Goal: Download file/media

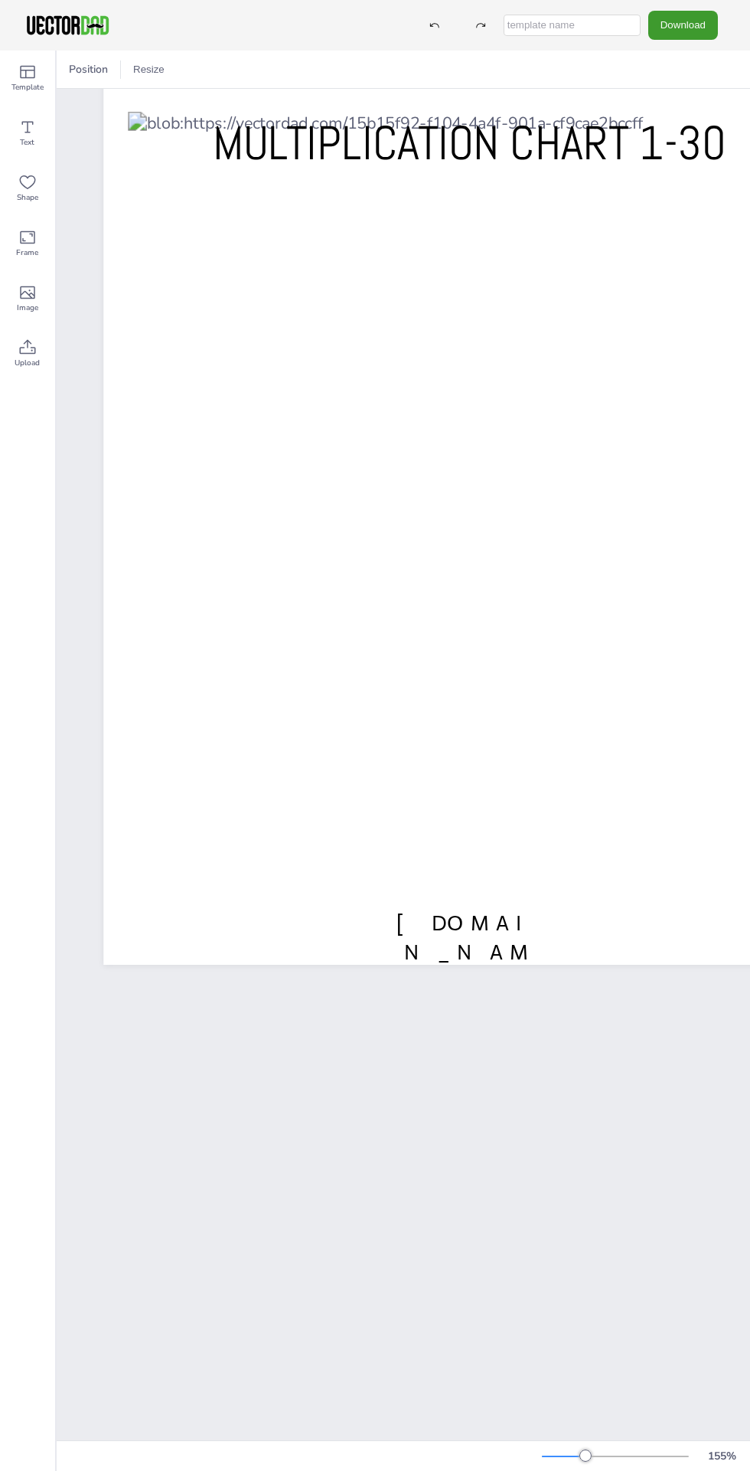
scroll to position [0, 11]
click at [79, 67] on span "Position" at bounding box center [88, 69] width 45 height 15
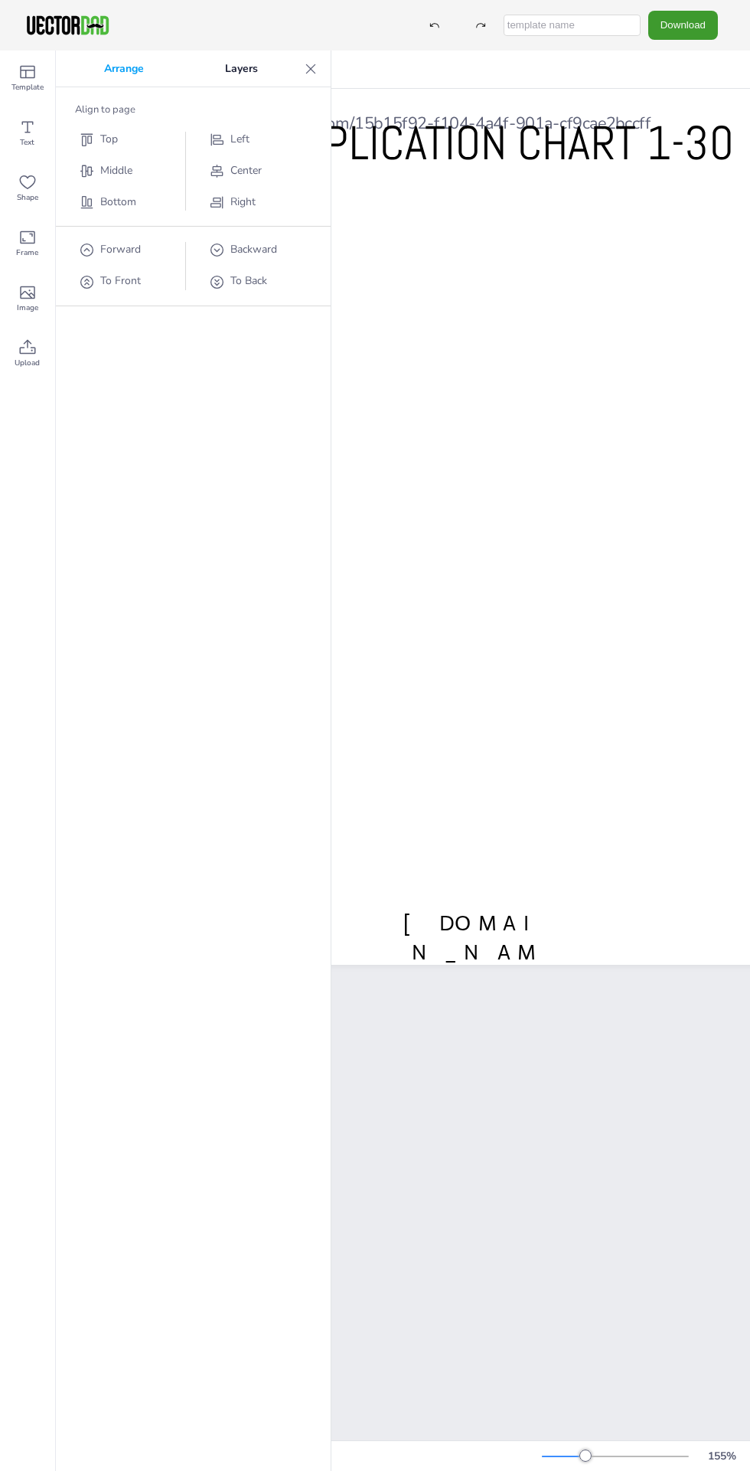
click at [255, 60] on p "Layers" at bounding box center [242, 69] width 114 height 37
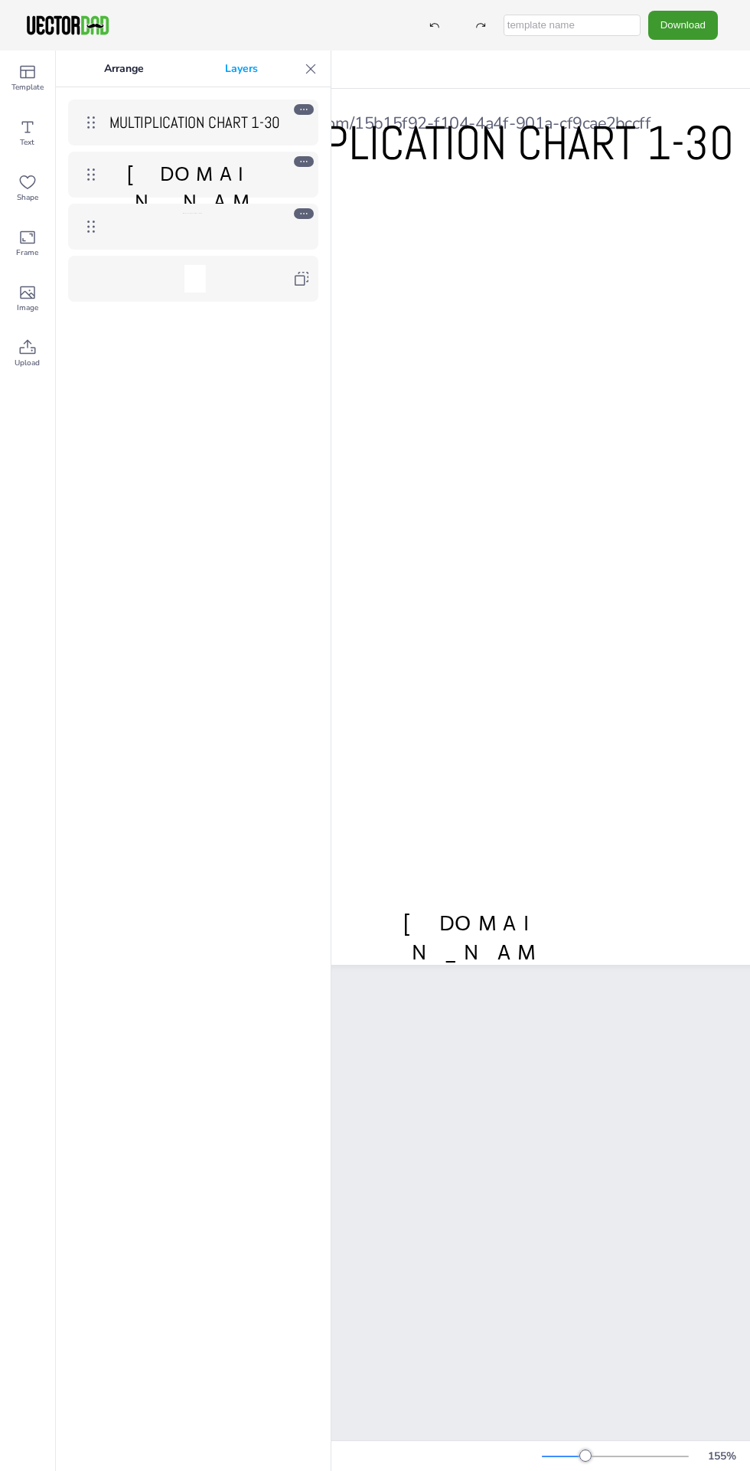
click at [304, 109] on icon at bounding box center [303, 110] width 7 height 2
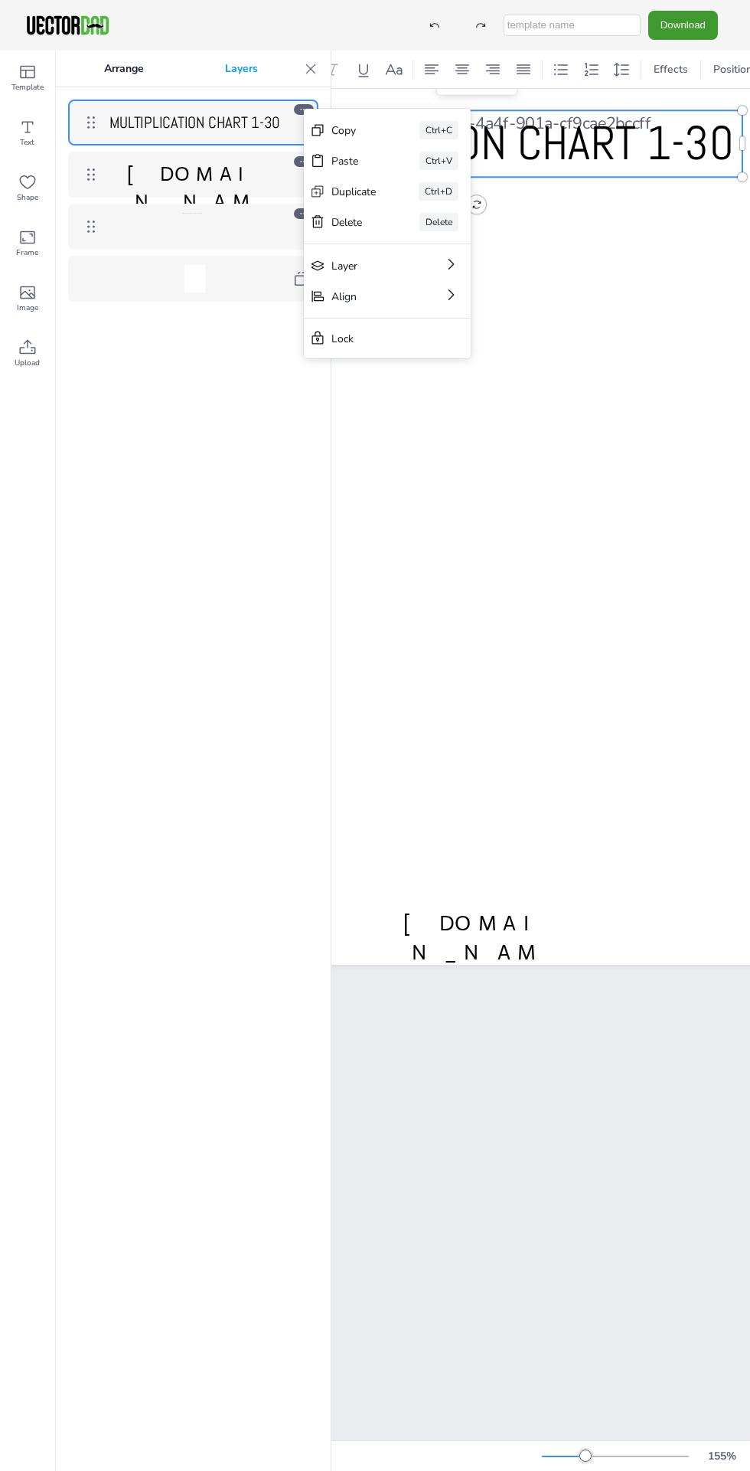
click at [400, 224] on div "Delete Delete" at bounding box center [387, 222] width 167 height 31
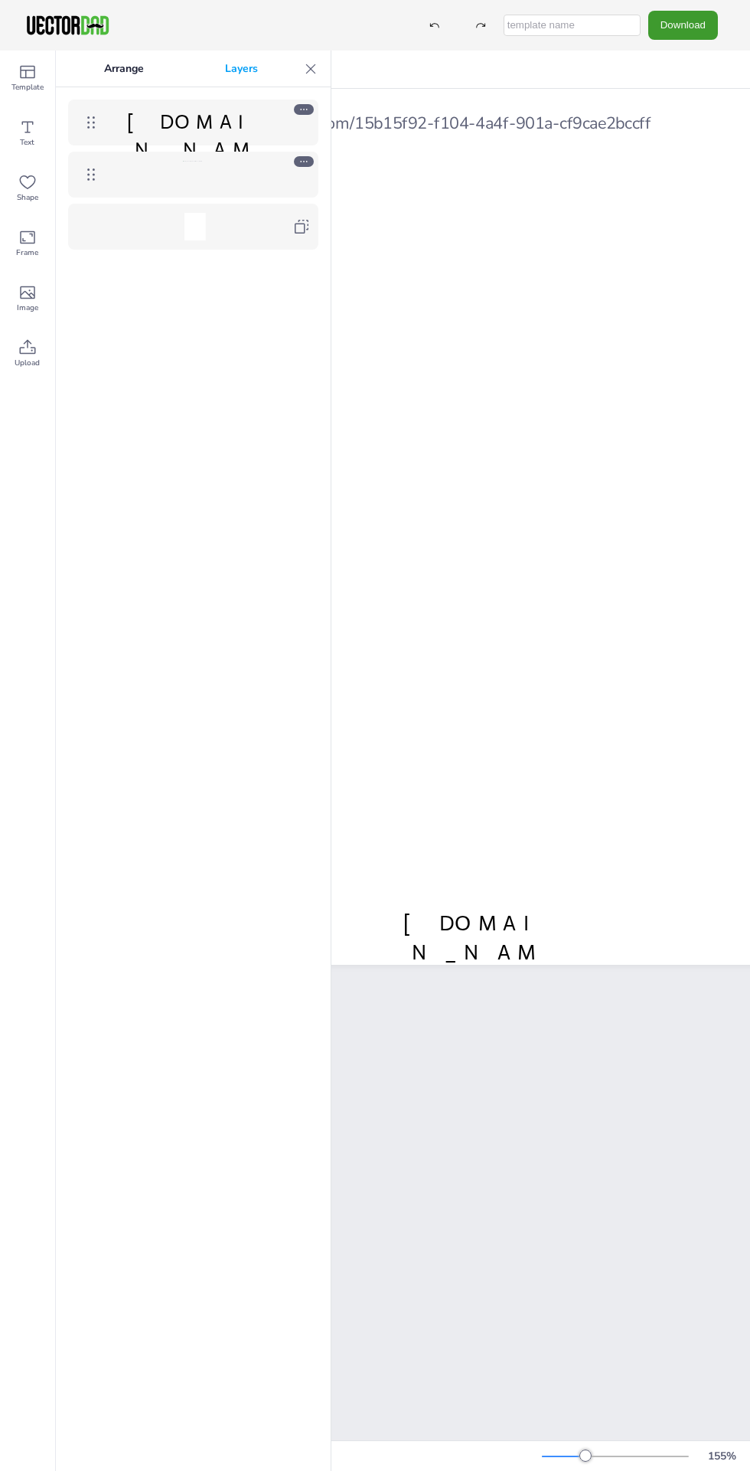
click at [300, 158] on icon at bounding box center [304, 161] width 11 height 11
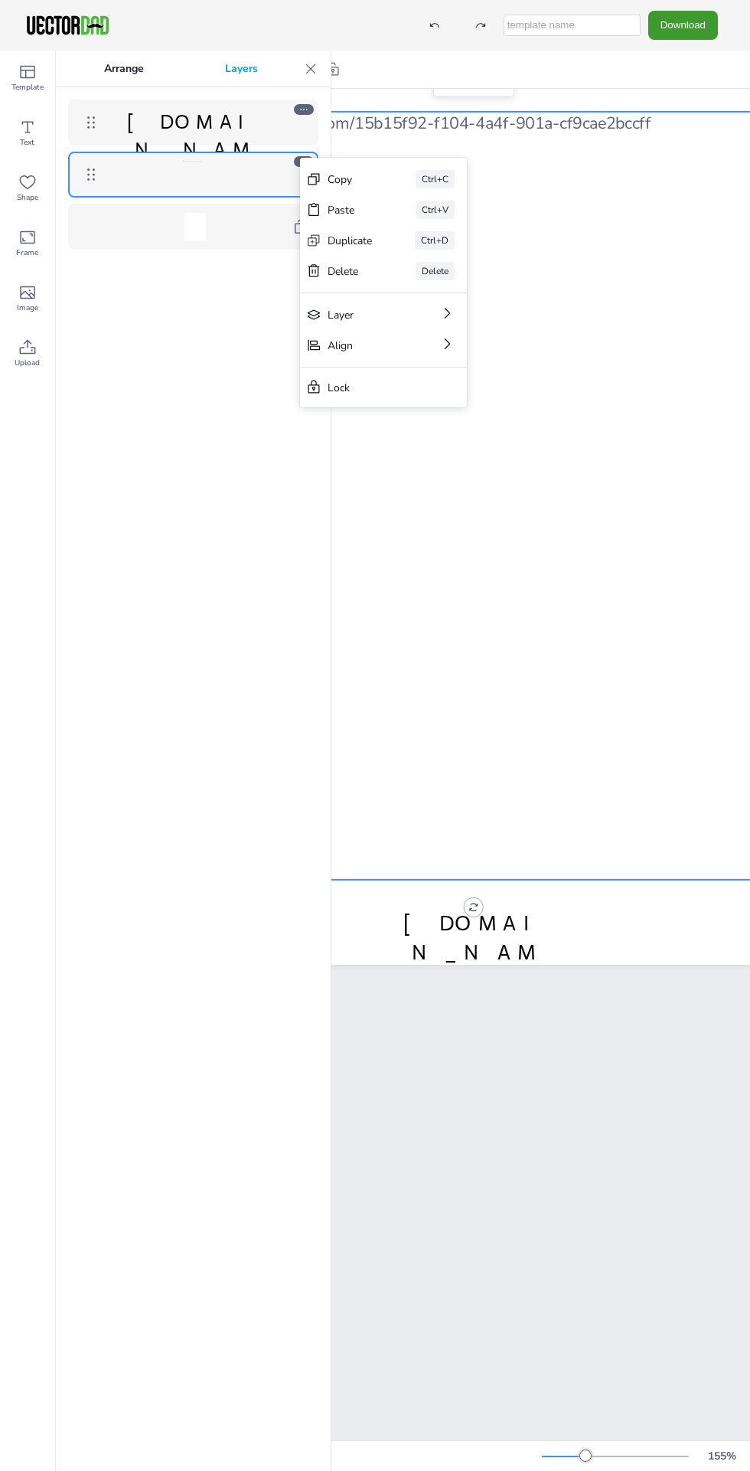
click at [386, 270] on div "Delete Delete" at bounding box center [383, 271] width 167 height 31
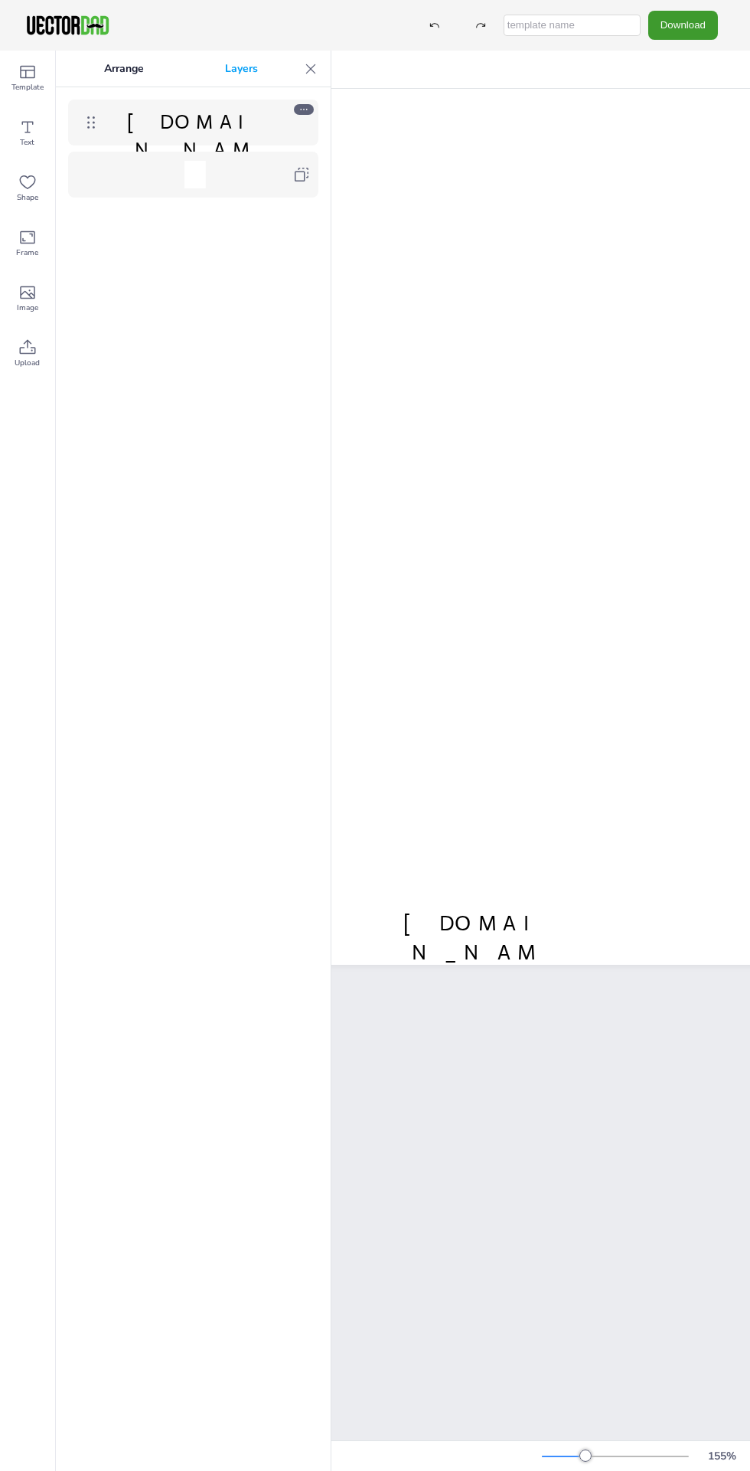
click at [475, 27] on icon at bounding box center [480, 25] width 11 height 11
click at [429, 26] on icon at bounding box center [434, 25] width 11 height 11
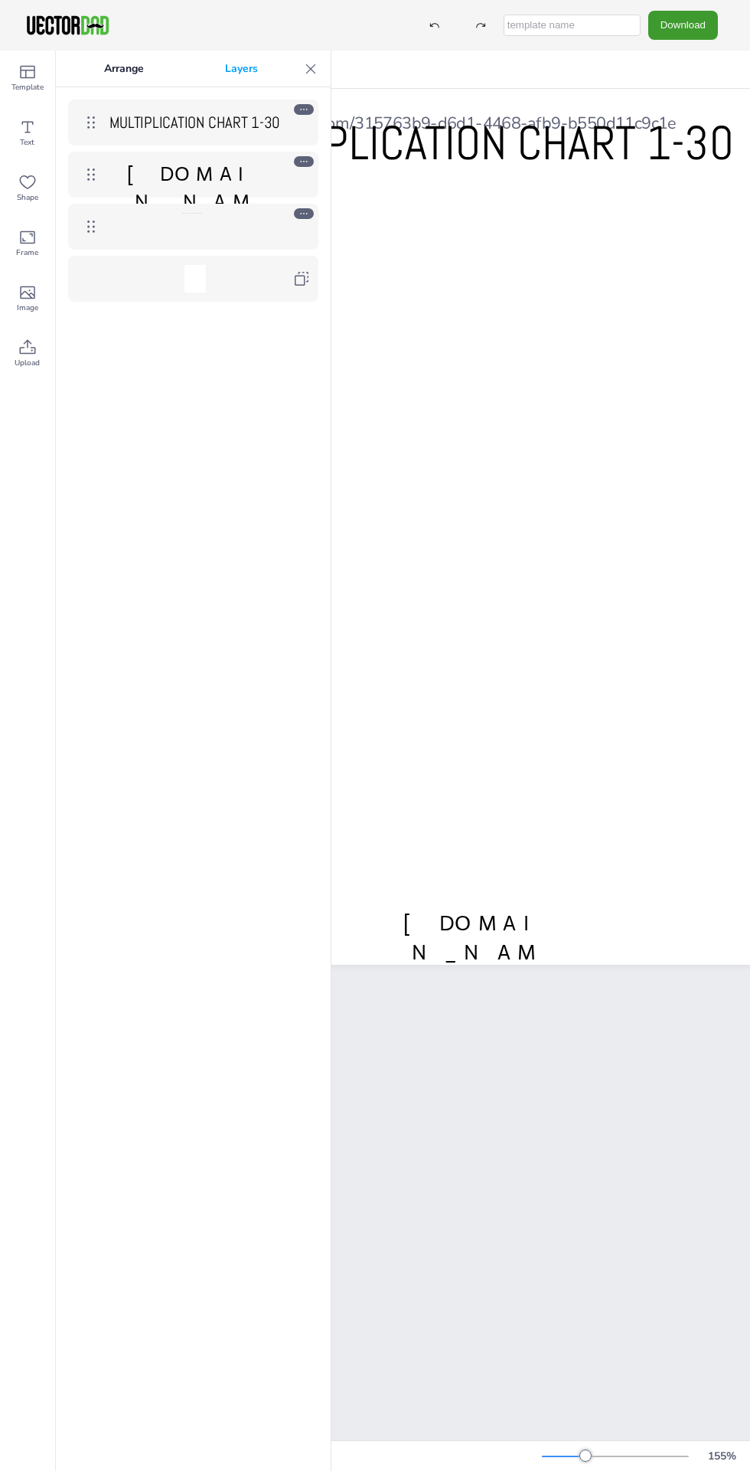
click at [144, 73] on p "Arrange" at bounding box center [124, 69] width 121 height 37
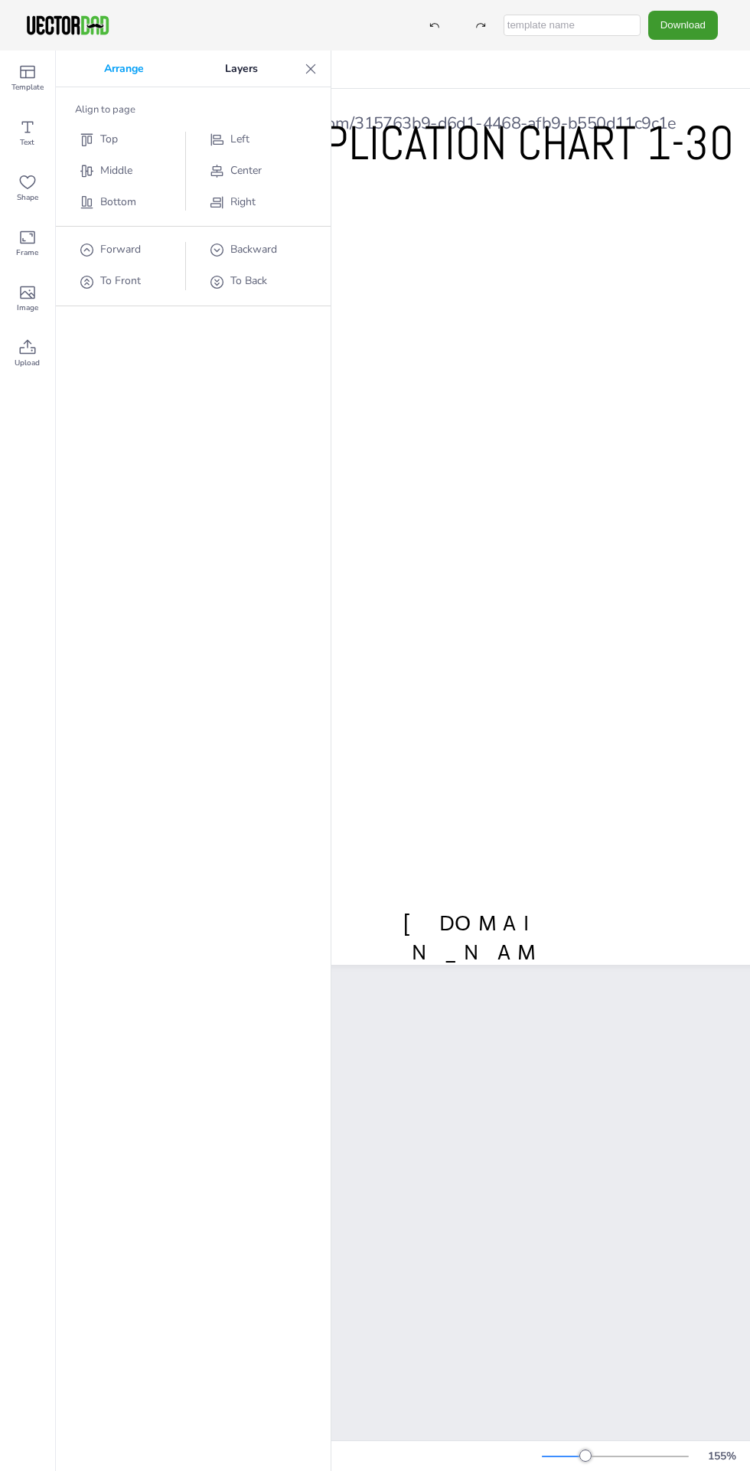
click at [87, 132] on icon at bounding box center [87, 140] width 16 height 16
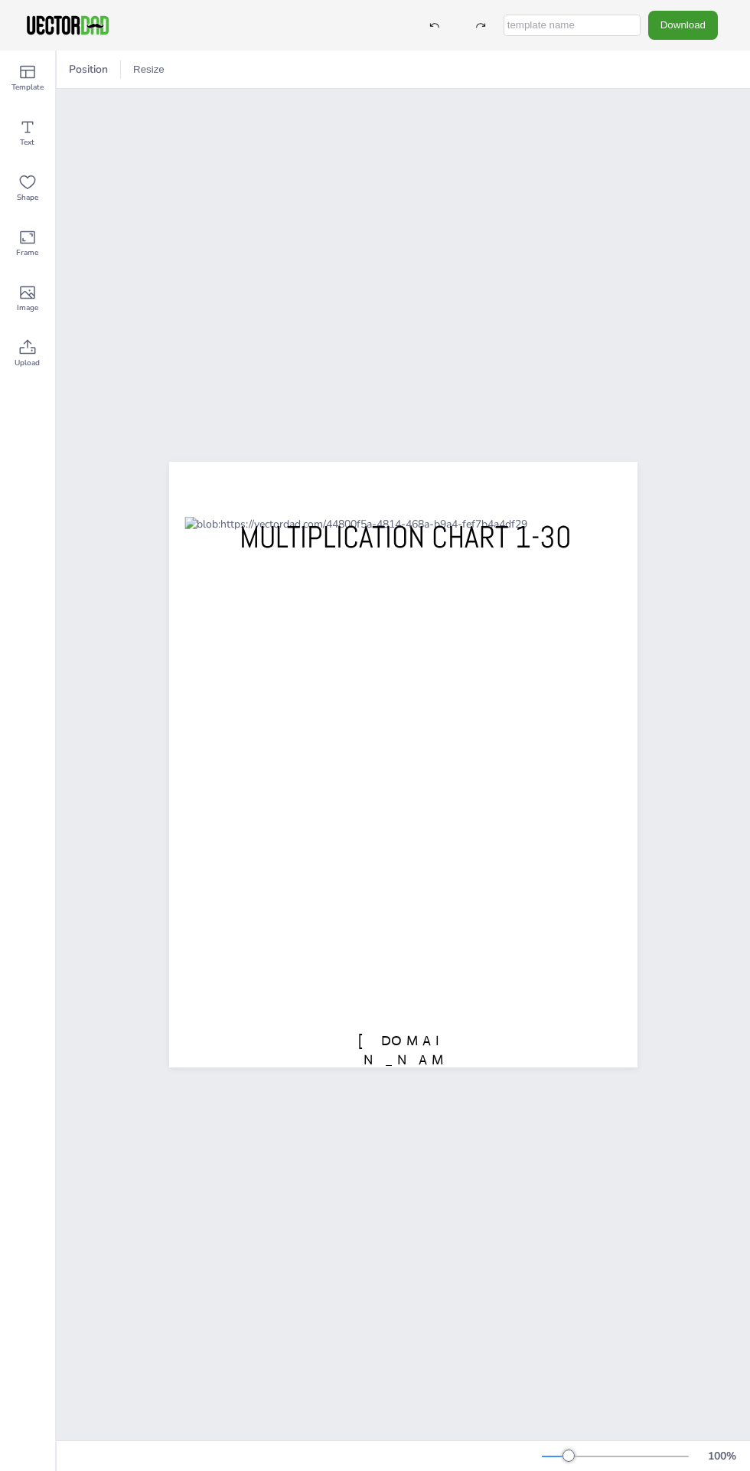
click at [684, 18] on button "Download" at bounding box center [683, 25] width 70 height 28
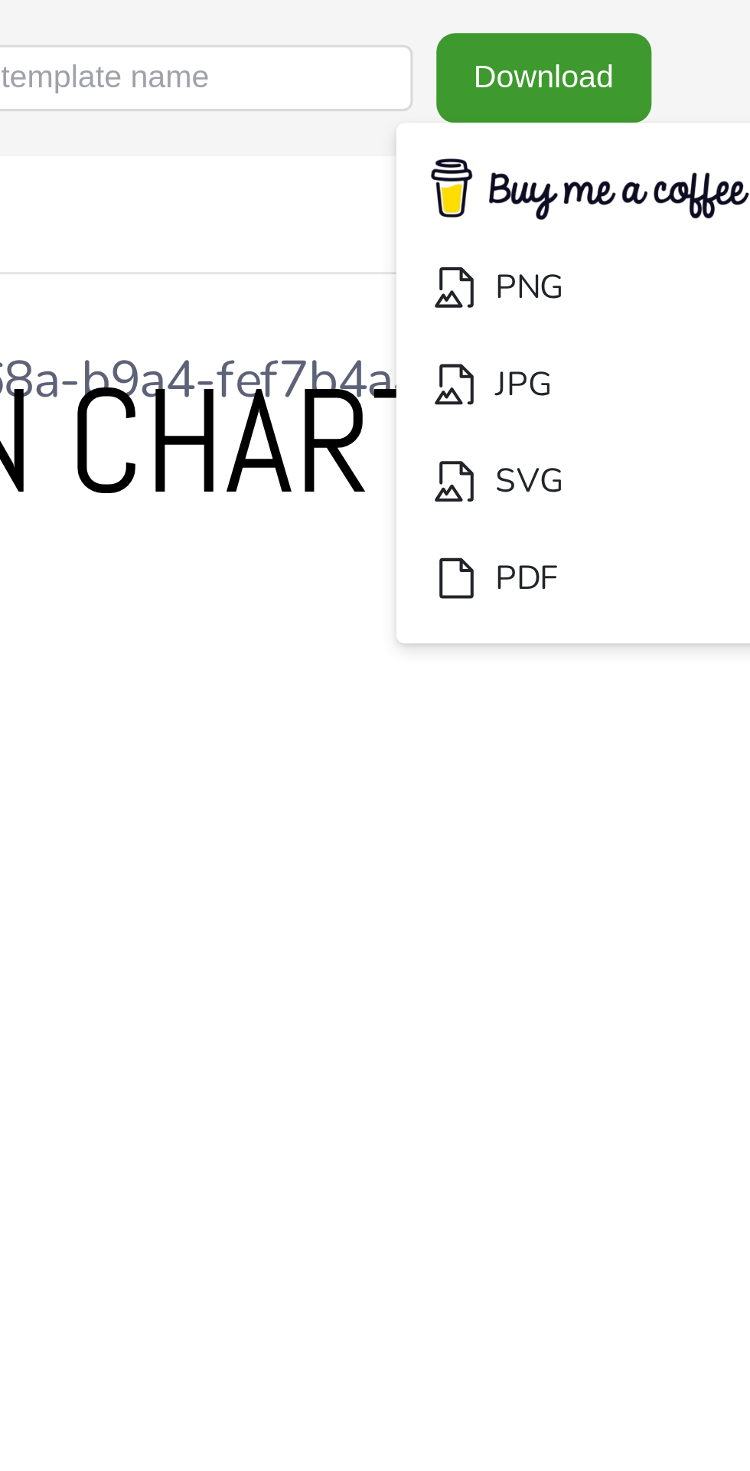
click at [658, 185] on li "PDF" at bounding box center [698, 186] width 126 height 31
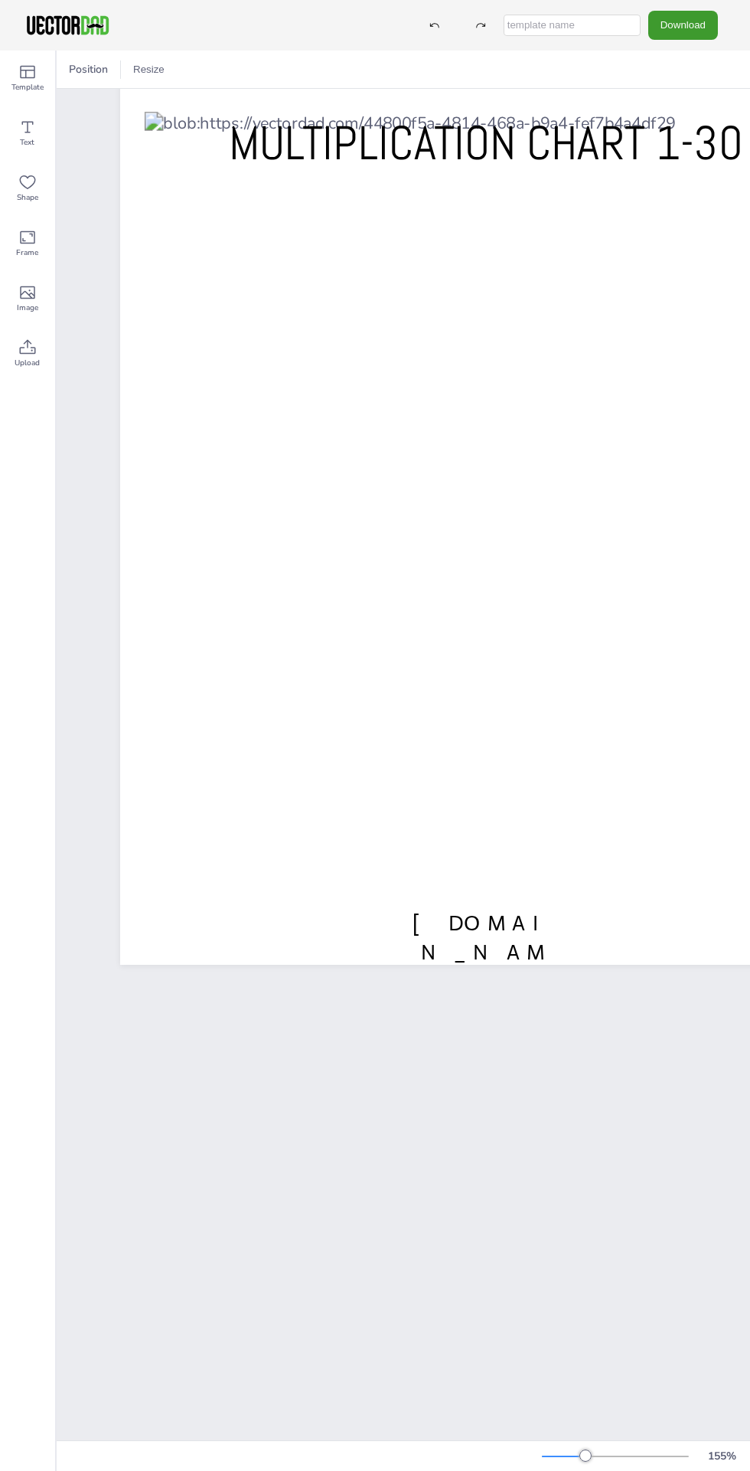
scroll to position [0, 16]
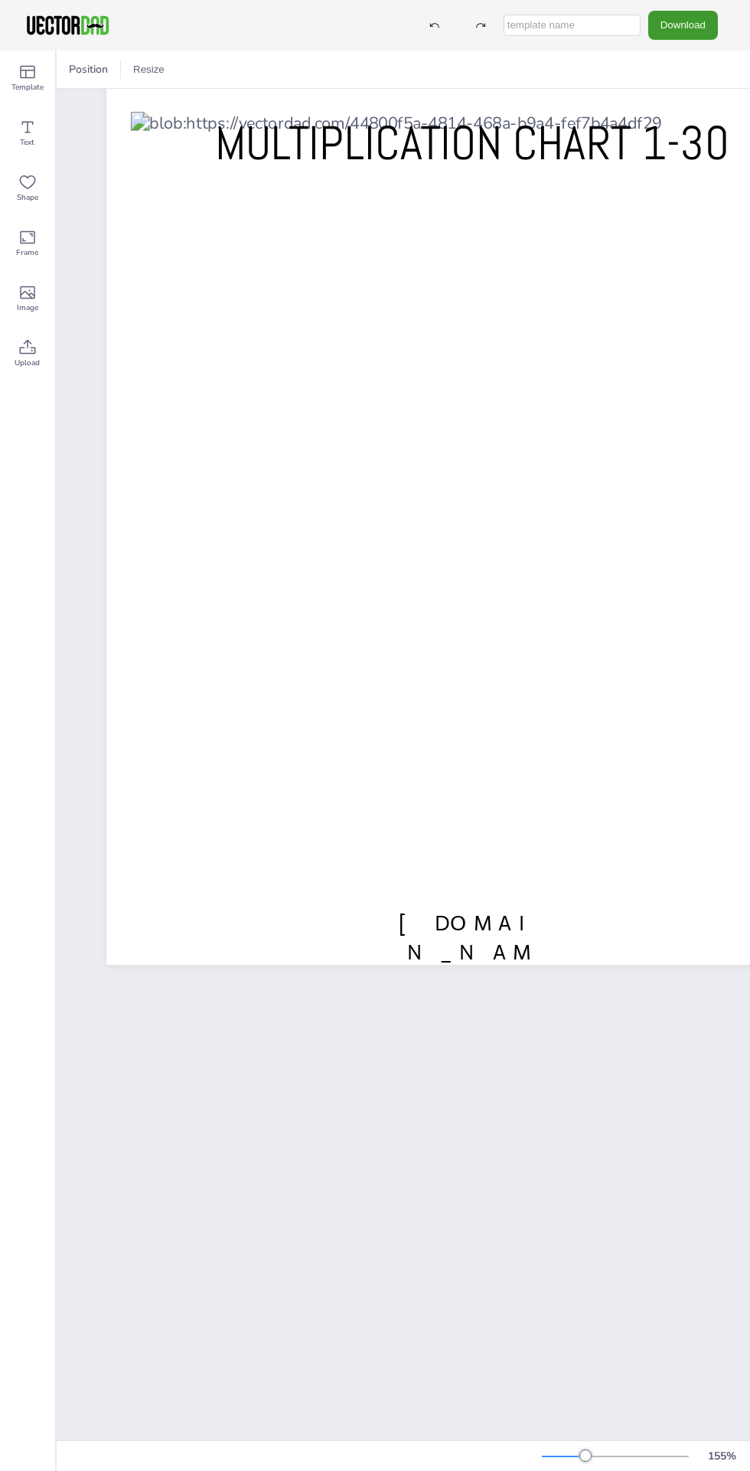
click at [42, 363] on div "Upload" at bounding box center [27, 353] width 55 height 55
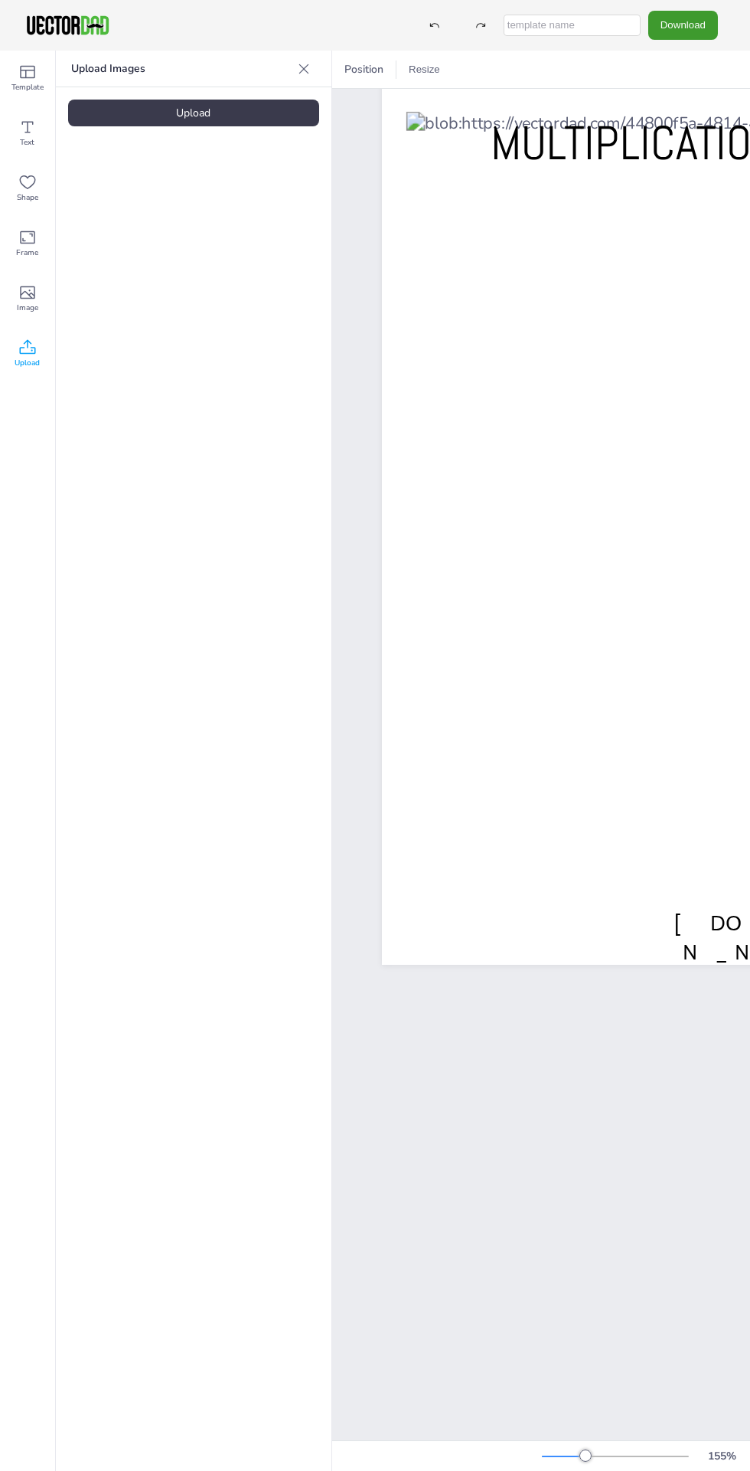
click at [305, 72] on icon at bounding box center [303, 68] width 15 height 15
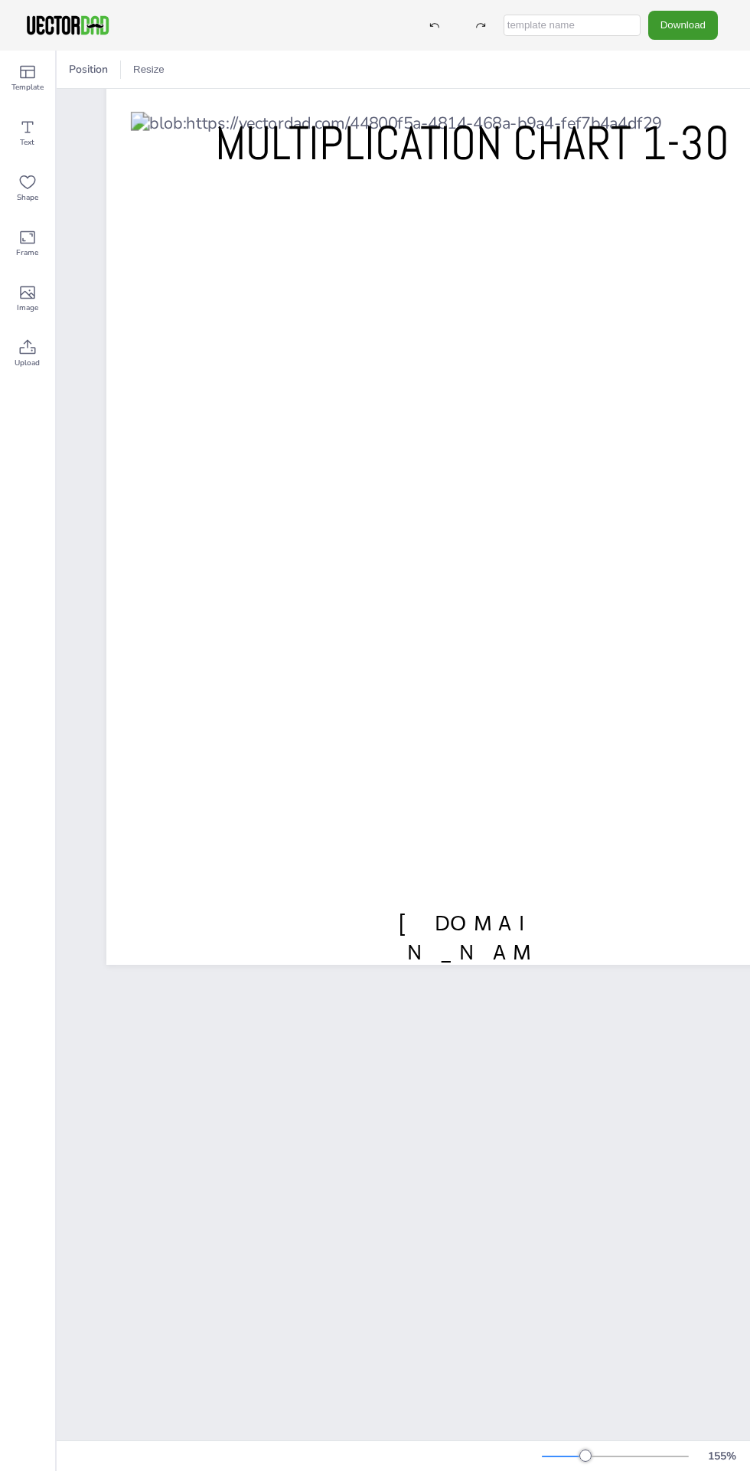
click at [677, 24] on button "Download" at bounding box center [683, 25] width 70 height 28
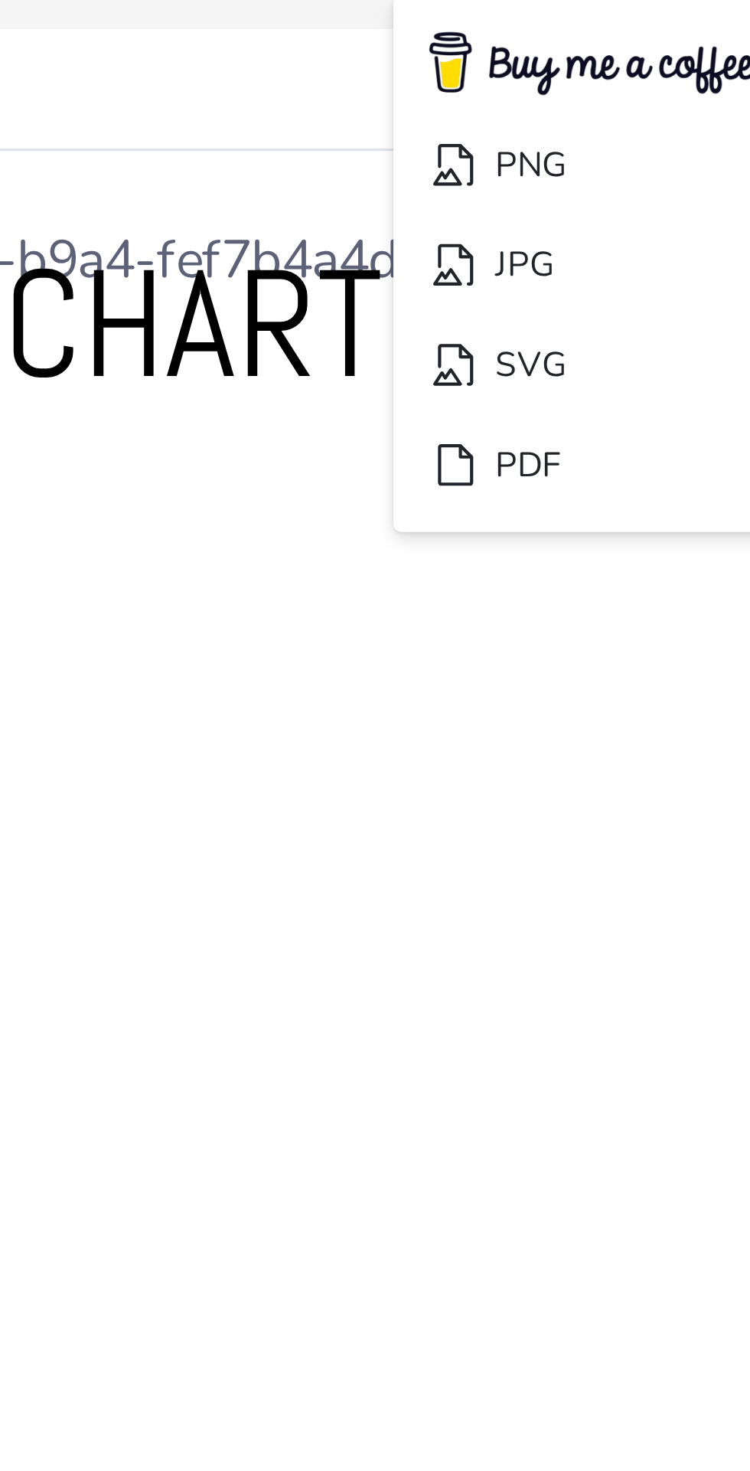
click at [692, 87] on li "PNG" at bounding box center [698, 92] width 126 height 31
